Goal: Task Accomplishment & Management: Manage account settings

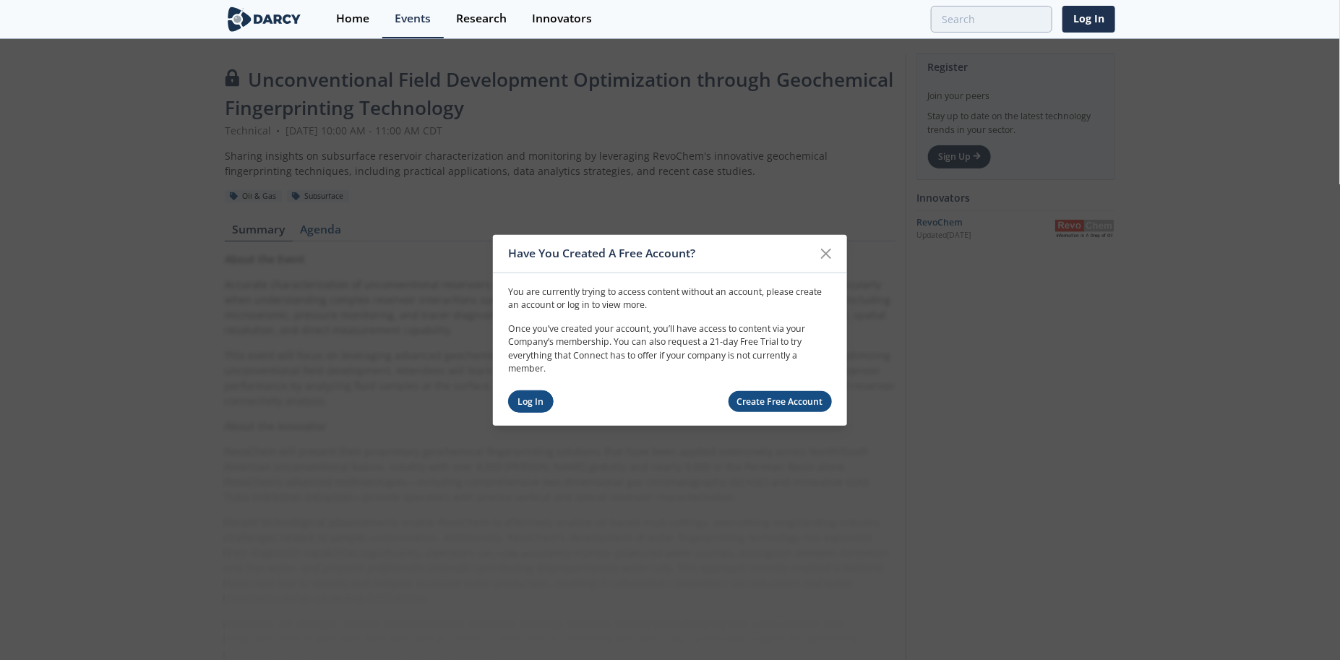
click at [526, 403] on link "Log In" at bounding box center [531, 401] width 46 height 22
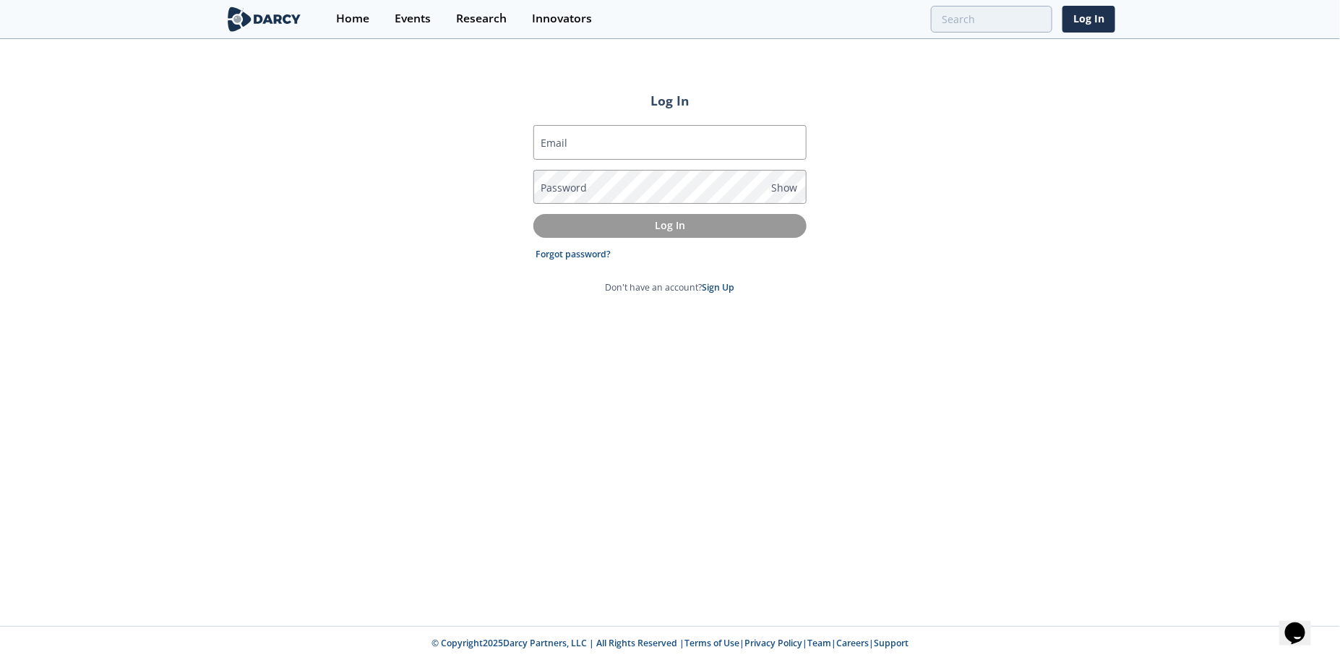
click at [566, 140] on label "Email" at bounding box center [555, 142] width 27 height 15
click at [566, 140] on input "Email" at bounding box center [670, 142] width 273 height 35
click at [570, 145] on input "Email" at bounding box center [670, 142] width 273 height 35
click at [574, 142] on input "Email" at bounding box center [670, 142] width 273 height 35
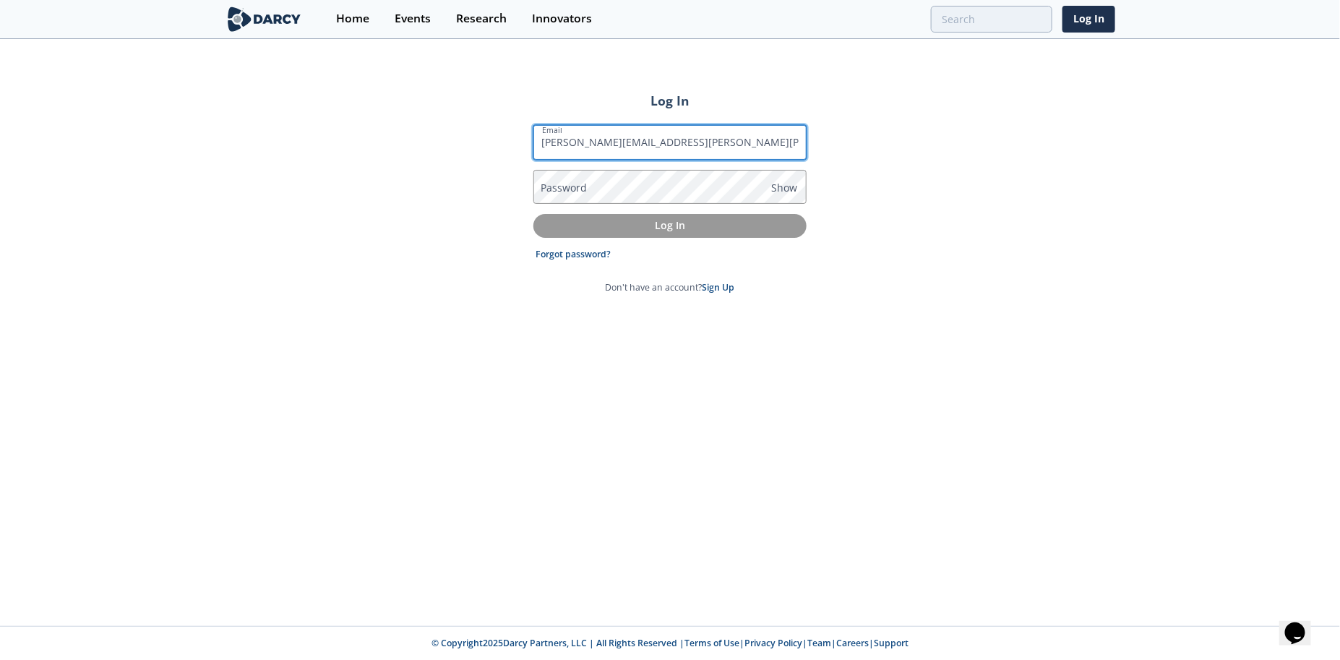
type input "[PERSON_NAME][EMAIL_ADDRESS][PERSON_NAME][PERSON_NAME][DOMAIN_NAME]"
